Goal: Transaction & Acquisition: Book appointment/travel/reservation

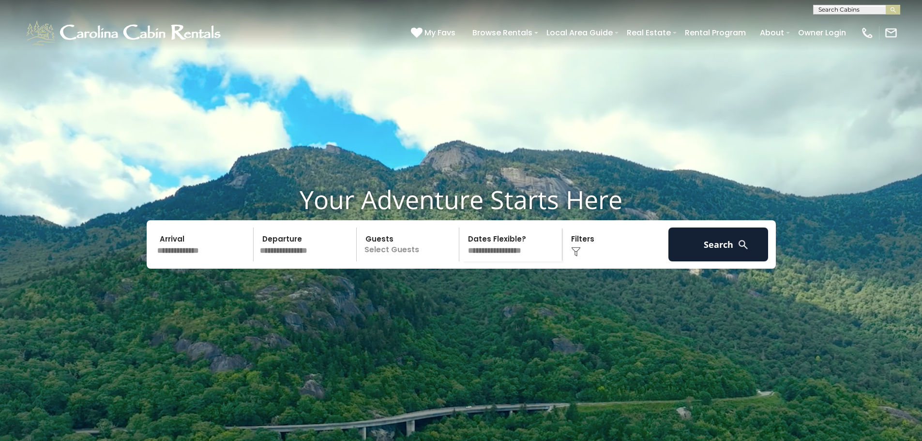
click at [181, 261] on input "text" at bounding box center [204, 244] width 100 height 34
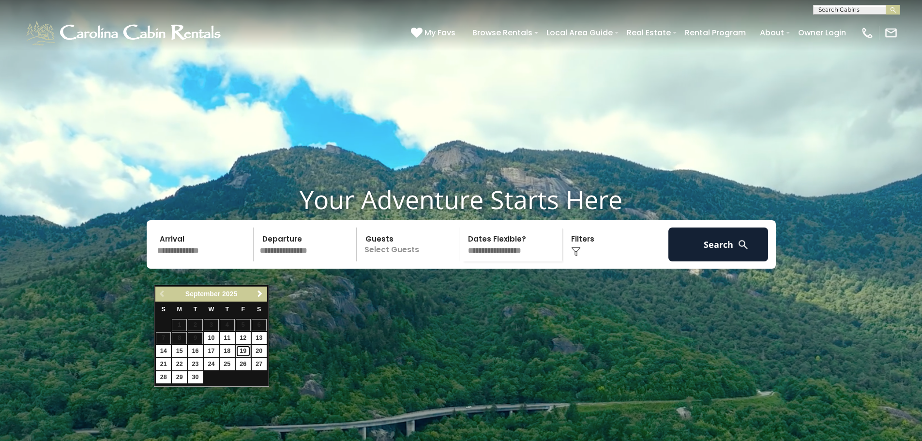
click at [237, 352] on link "19" at bounding box center [243, 351] width 15 height 12
type input "*******"
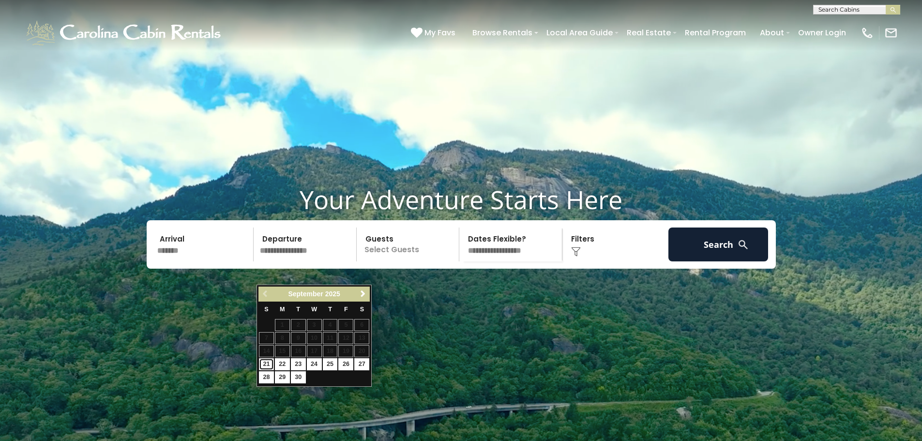
click at [267, 362] on link "21" at bounding box center [266, 364] width 15 height 12
type input "*******"
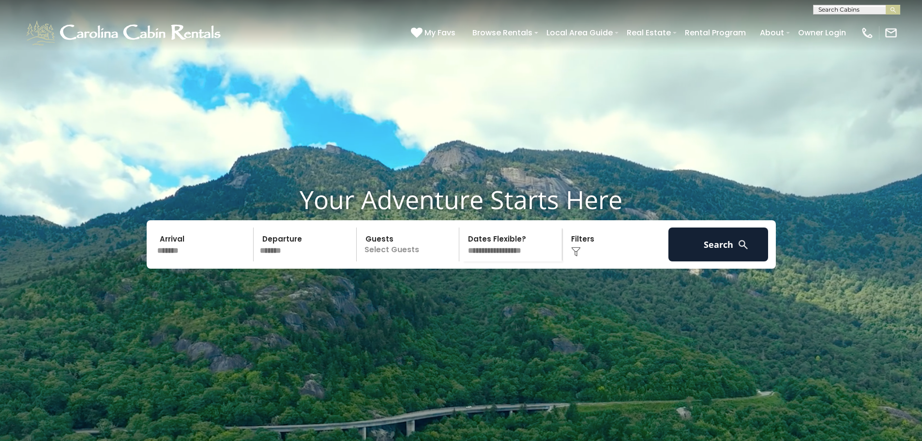
click at [403, 261] on p "Select Guests" at bounding box center [410, 244] width 100 height 34
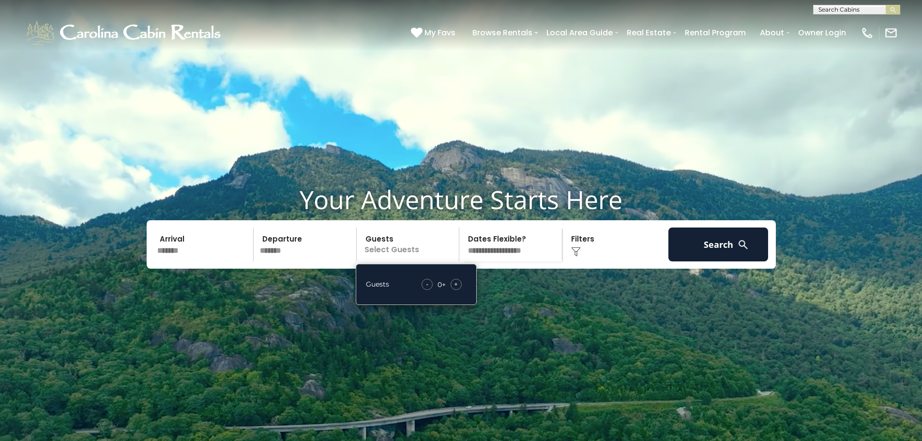
click at [450, 290] on div "- 0 + +" at bounding box center [442, 284] width 50 height 11
click at [455, 289] on span "+" at bounding box center [456, 284] width 4 height 10
click at [619, 261] on div "Click to Choose" at bounding box center [615, 244] width 100 height 34
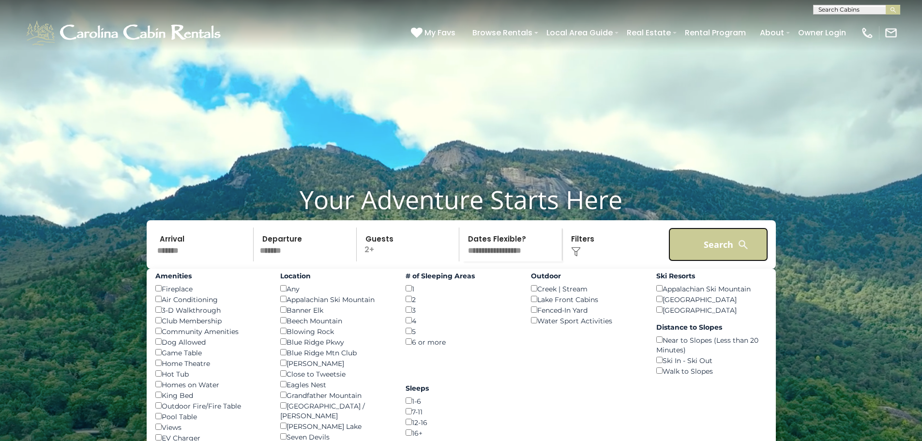
click at [698, 261] on button "Search" at bounding box center [718, 244] width 100 height 34
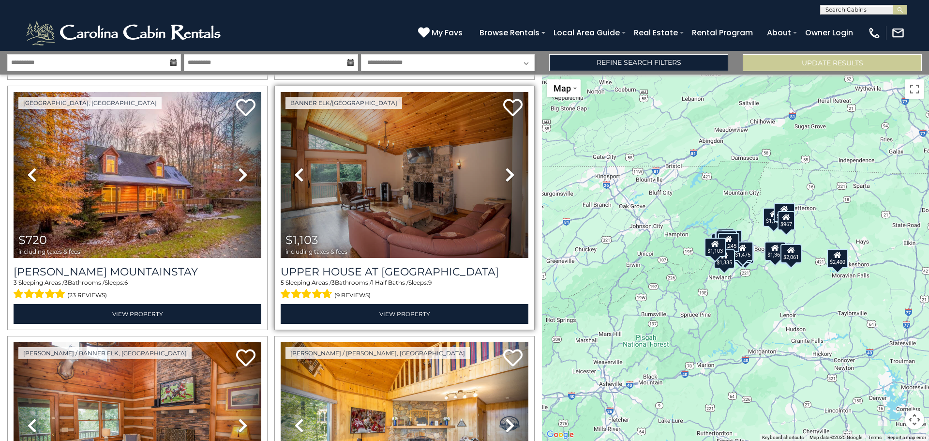
scroll to position [2178, 0]
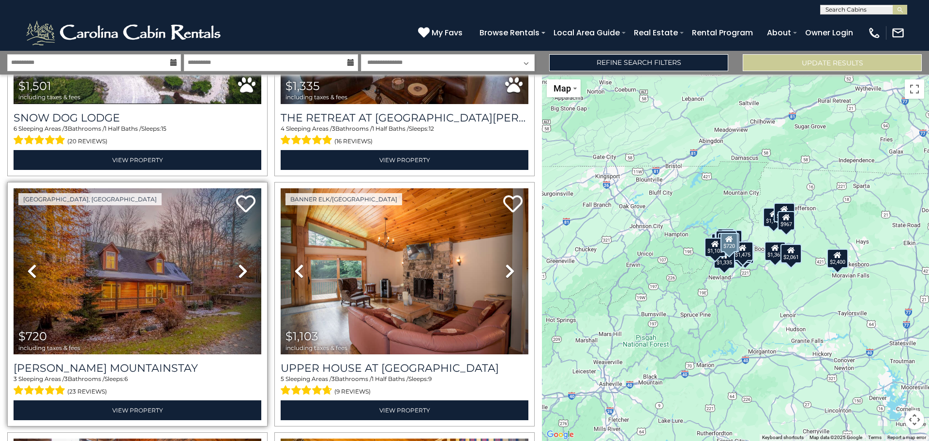
click at [241, 263] on icon at bounding box center [243, 270] width 10 height 15
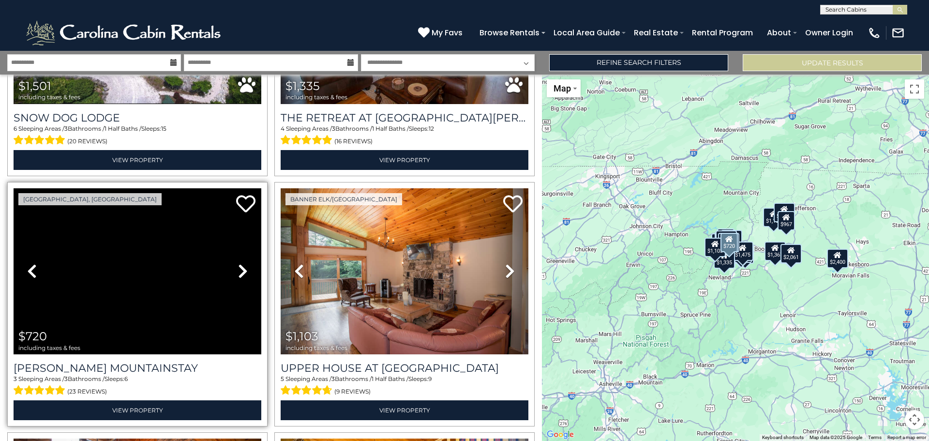
click at [241, 263] on icon at bounding box center [243, 270] width 10 height 15
